Goal: Information Seeking & Learning: Learn about a topic

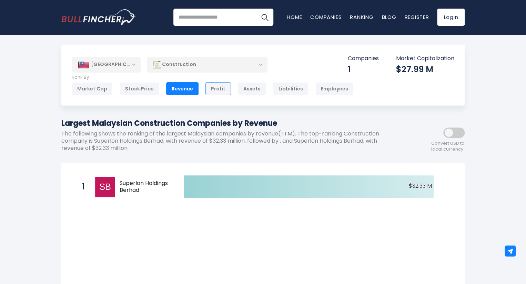
click at [212, 89] on div "Profit" at bounding box center [217, 88] width 25 height 13
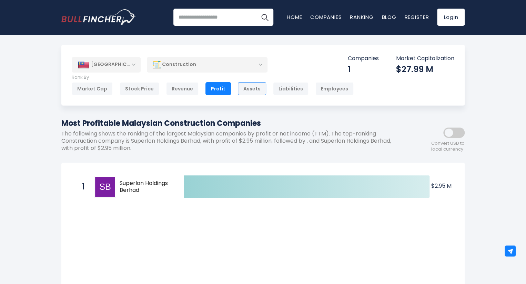
click at [249, 90] on div "Assets" at bounding box center [252, 88] width 28 height 13
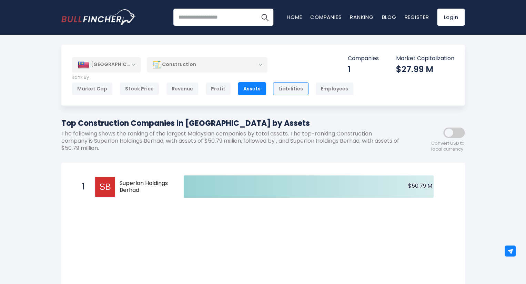
click at [289, 87] on div "Liabilities" at bounding box center [290, 88] width 35 height 13
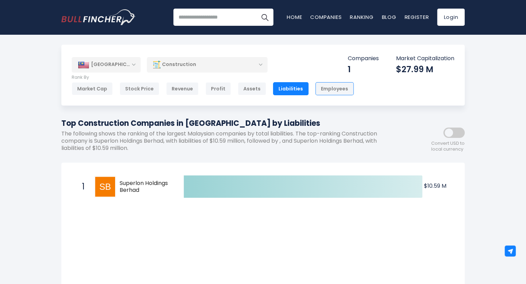
click at [325, 89] on div "Employees" at bounding box center [334, 88] width 38 height 13
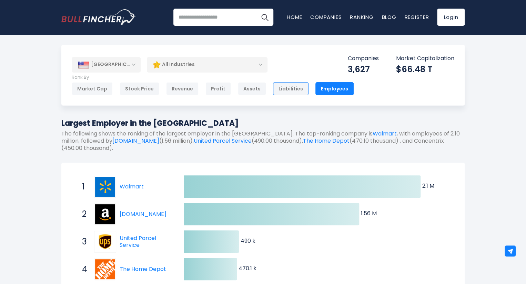
click at [273, 91] on div "Liabilities" at bounding box center [290, 88] width 35 height 13
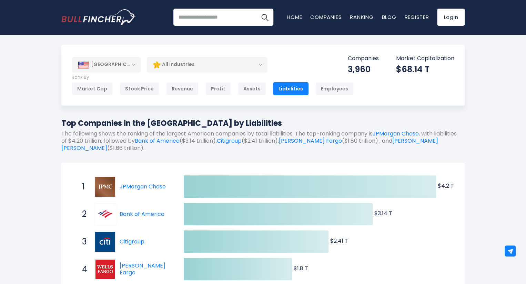
click at [125, 65] on div "[GEOGRAPHIC_DATA]" at bounding box center [106, 64] width 69 height 15
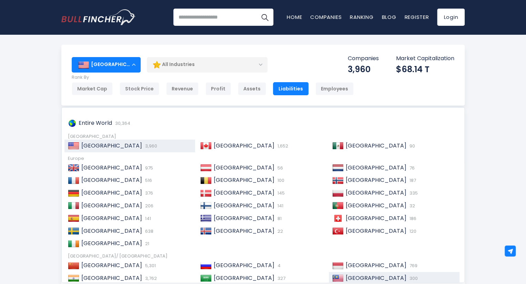
click at [330, 274] on div "Malaysia 300" at bounding box center [394, 278] width 131 height 13
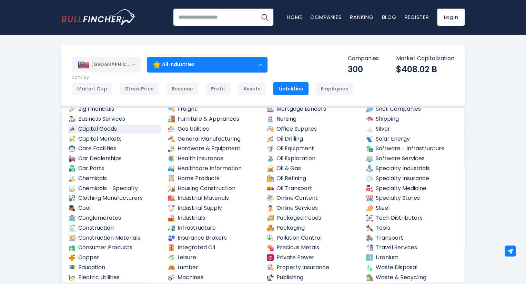
scroll to position [241, 0]
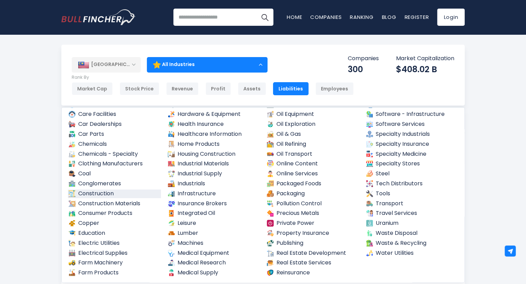
click at [94, 194] on link "Construction" at bounding box center [114, 194] width 93 height 9
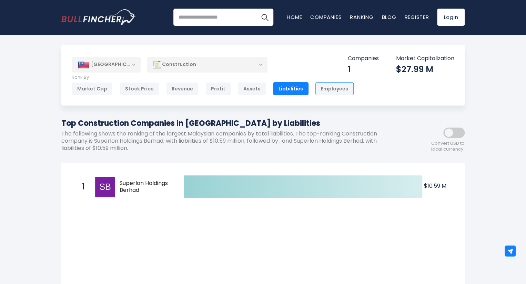
click at [332, 87] on div "Employees" at bounding box center [334, 88] width 38 height 13
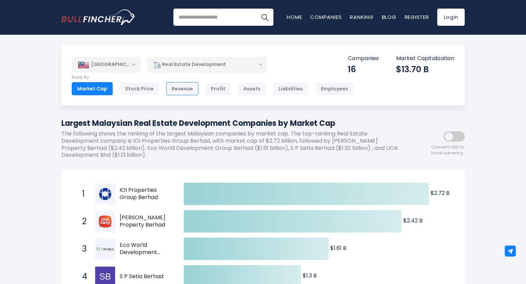
click at [168, 87] on div "Revenue" at bounding box center [182, 88] width 32 height 13
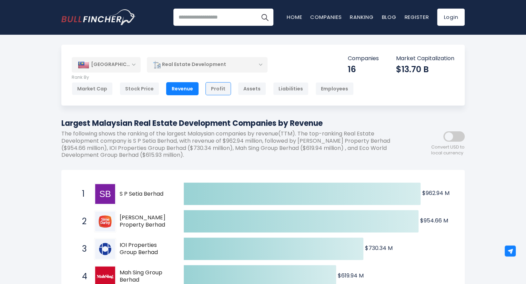
click at [222, 89] on div "Profit" at bounding box center [217, 88] width 25 height 13
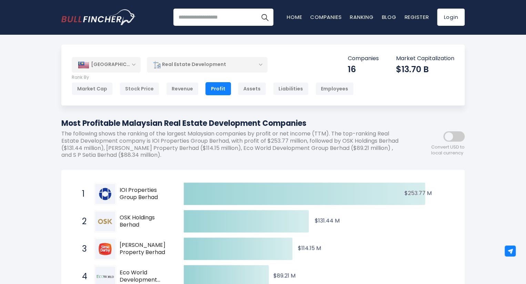
scroll to position [34, 0]
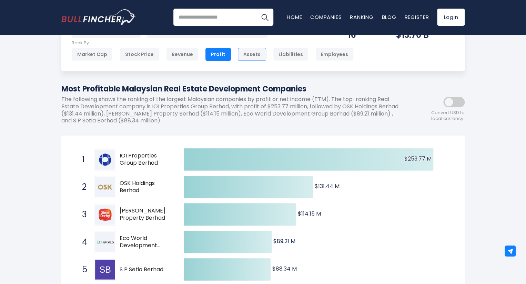
click at [250, 55] on div "Assets" at bounding box center [252, 54] width 28 height 13
